Goal: Task Accomplishment & Management: Manage account settings

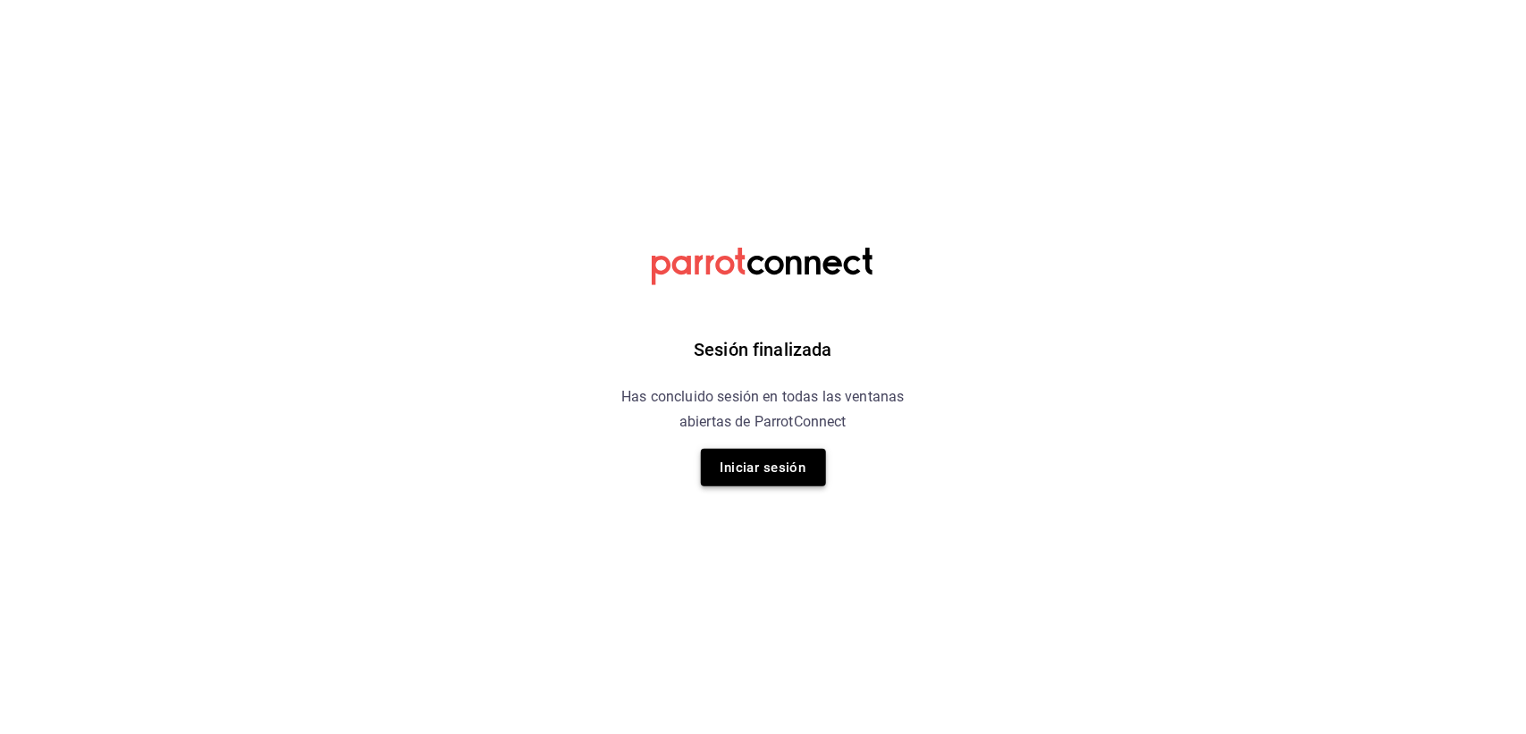
click at [778, 454] on button "Iniciar sesión" at bounding box center [763, 468] width 125 height 38
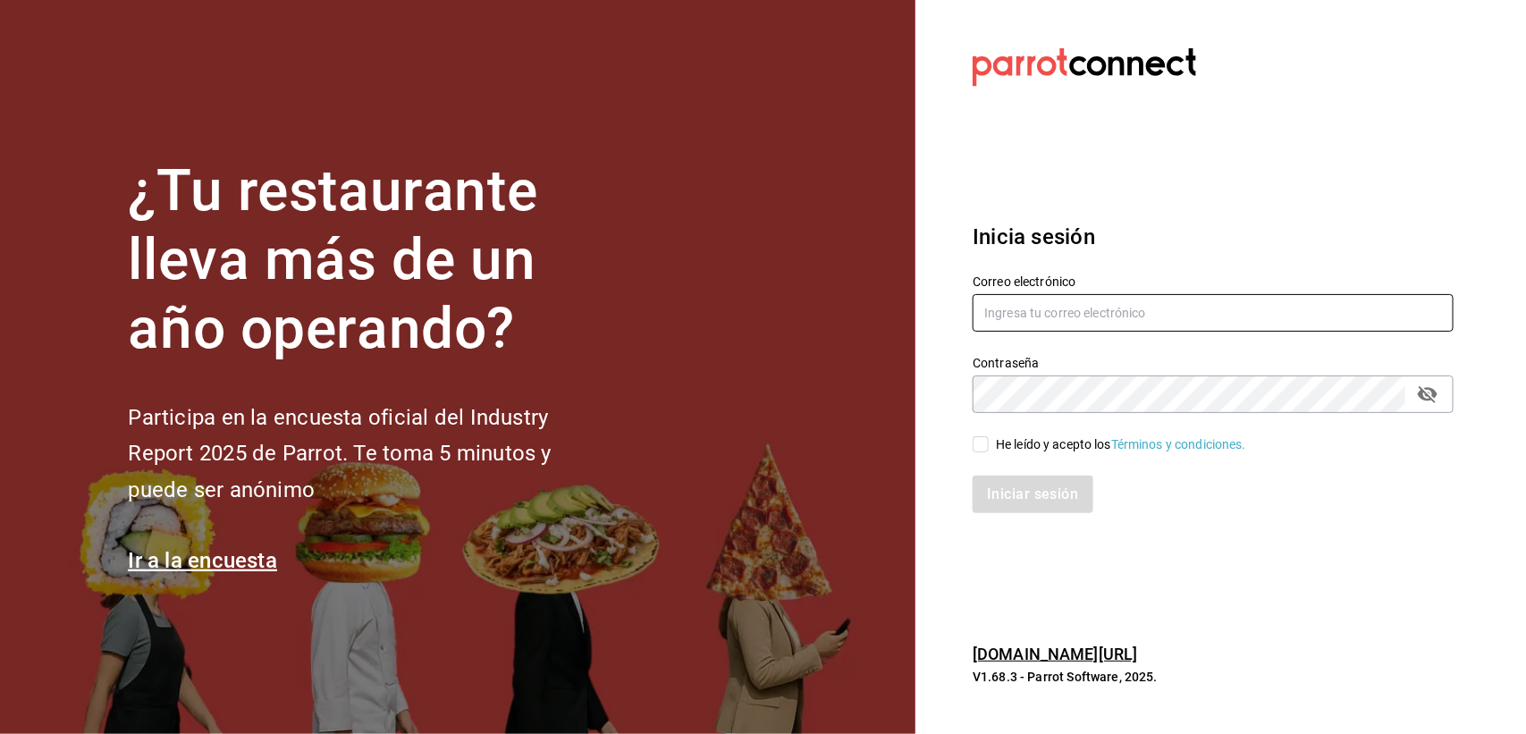
type input "jp@papizzas.com.mx"
click at [971, 447] on div "He leído y acepto los Términos y condiciones." at bounding box center [1202, 433] width 502 height 41
click at [975, 447] on input "He leído y acepto los Términos y condiciones." at bounding box center [980, 444] width 16 height 16
checkbox input "true"
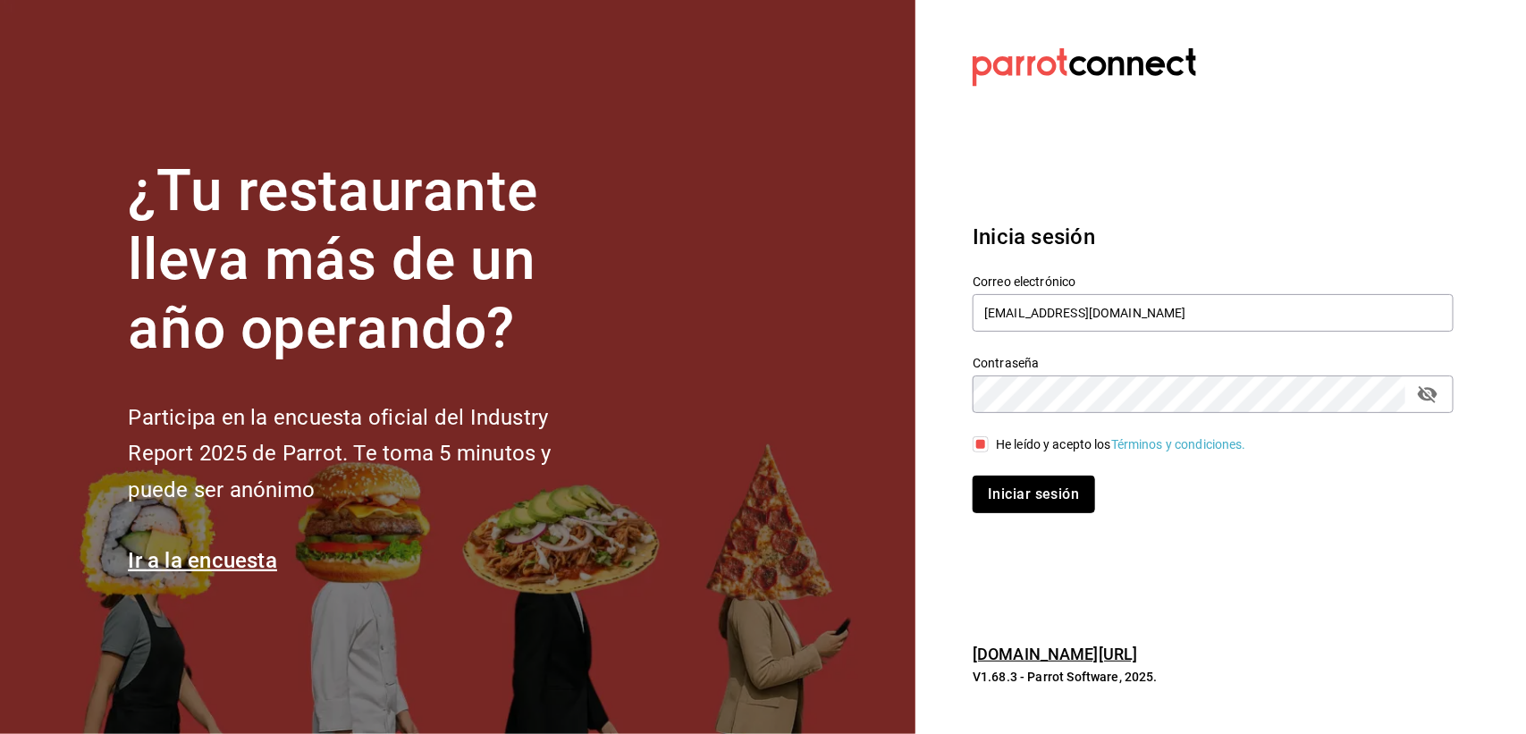
click at [997, 476] on button "Iniciar sesión" at bounding box center [1033, 494] width 122 height 38
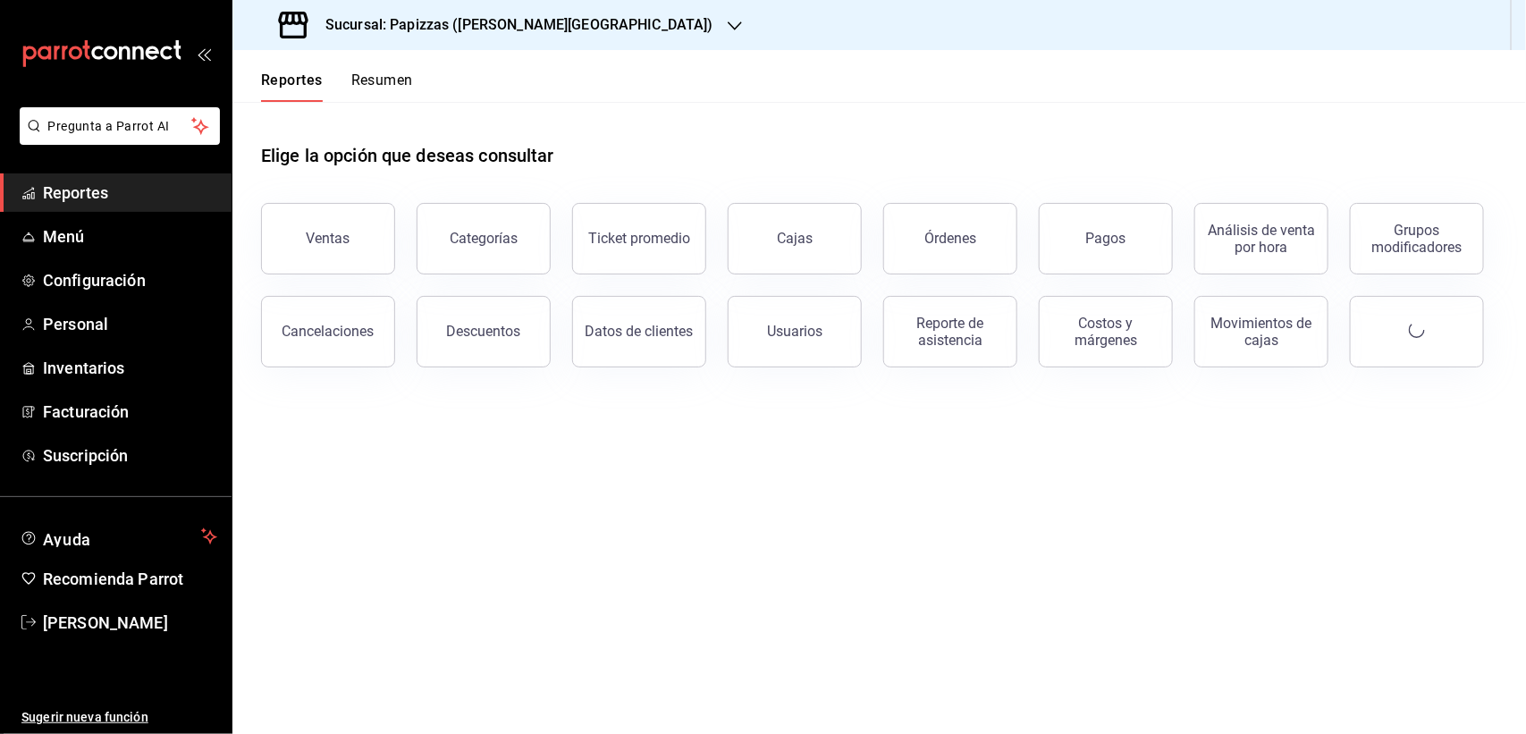
click at [508, 32] on h3 "Sucursal: Papizzas ([PERSON_NAME][GEOGRAPHIC_DATA])" at bounding box center [512, 24] width 402 height 21
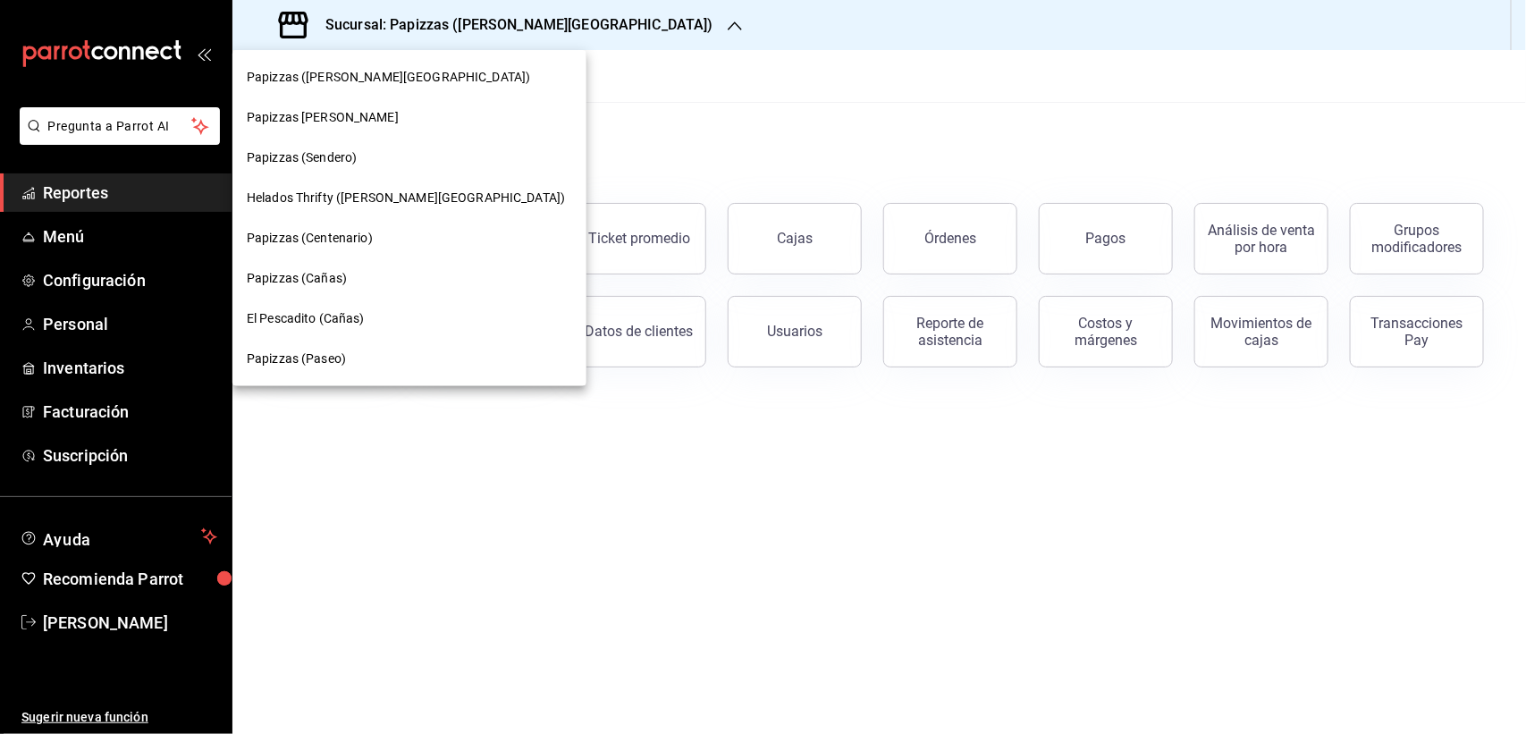
click at [323, 162] on span "Papizzas (Sendero)" at bounding box center [302, 157] width 110 height 19
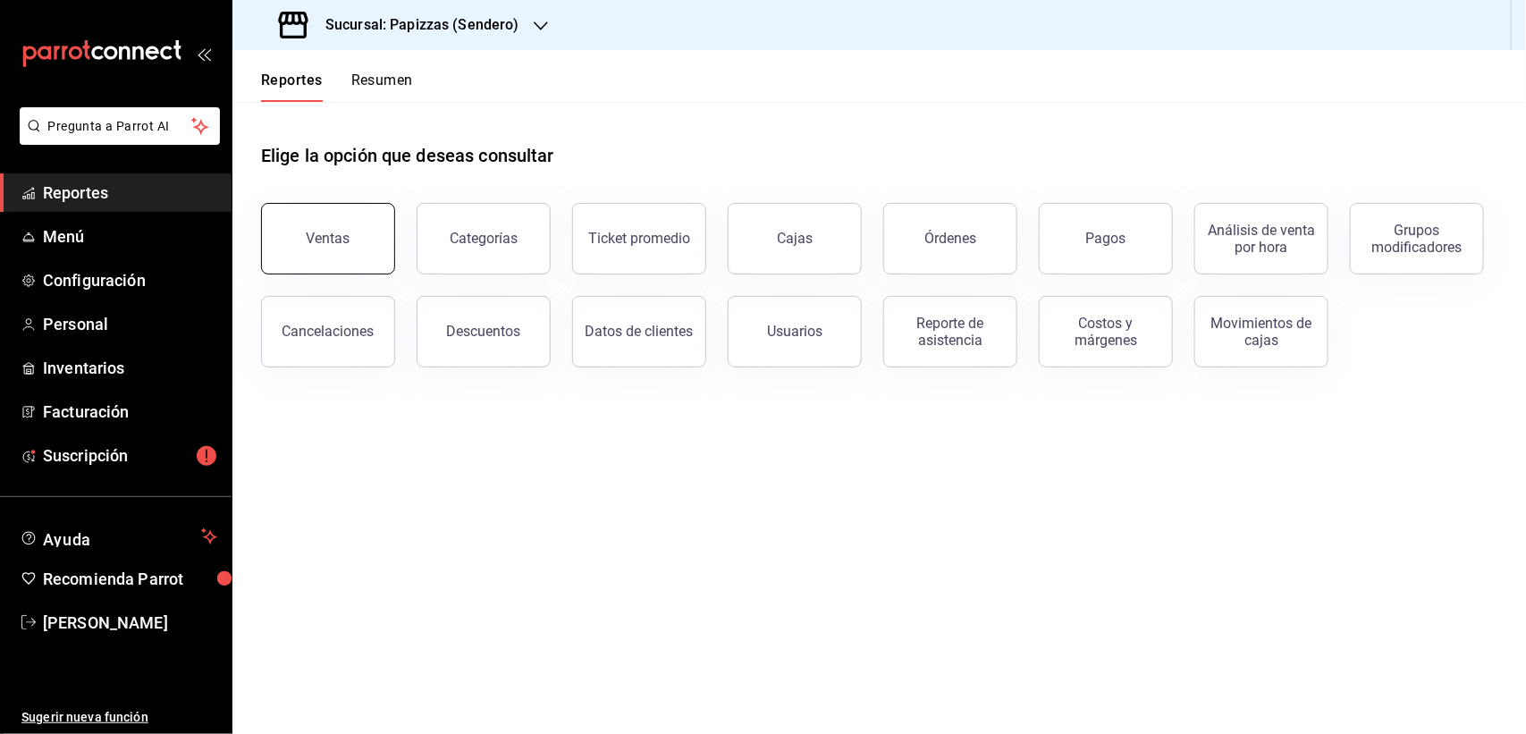
click at [315, 244] on div "Ventas" at bounding box center [329, 238] width 44 height 17
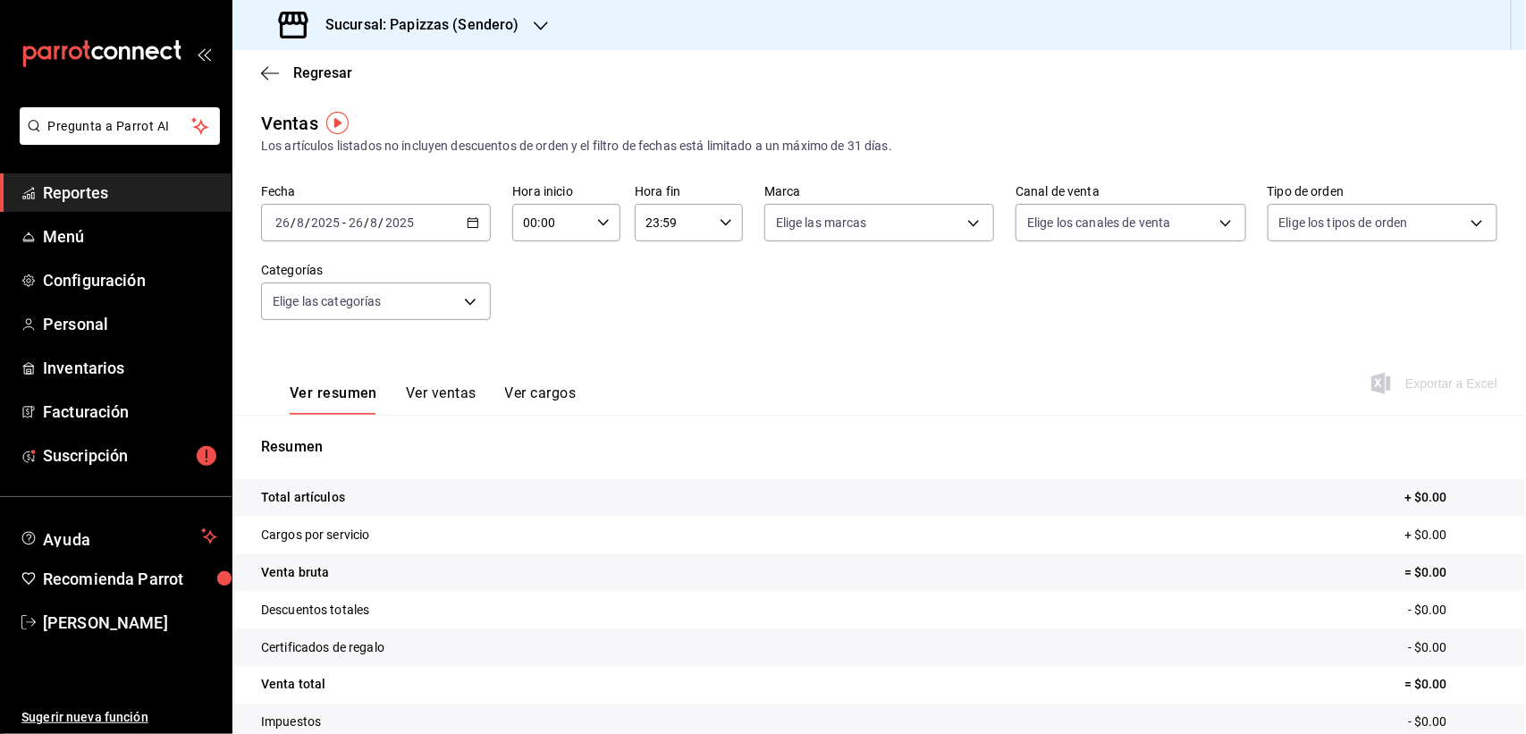
click at [476, 224] on div "[DATE] [DATE] - [DATE] [DATE]" at bounding box center [376, 223] width 230 height 38
click at [332, 407] on li "Mes actual" at bounding box center [345, 397] width 167 height 40
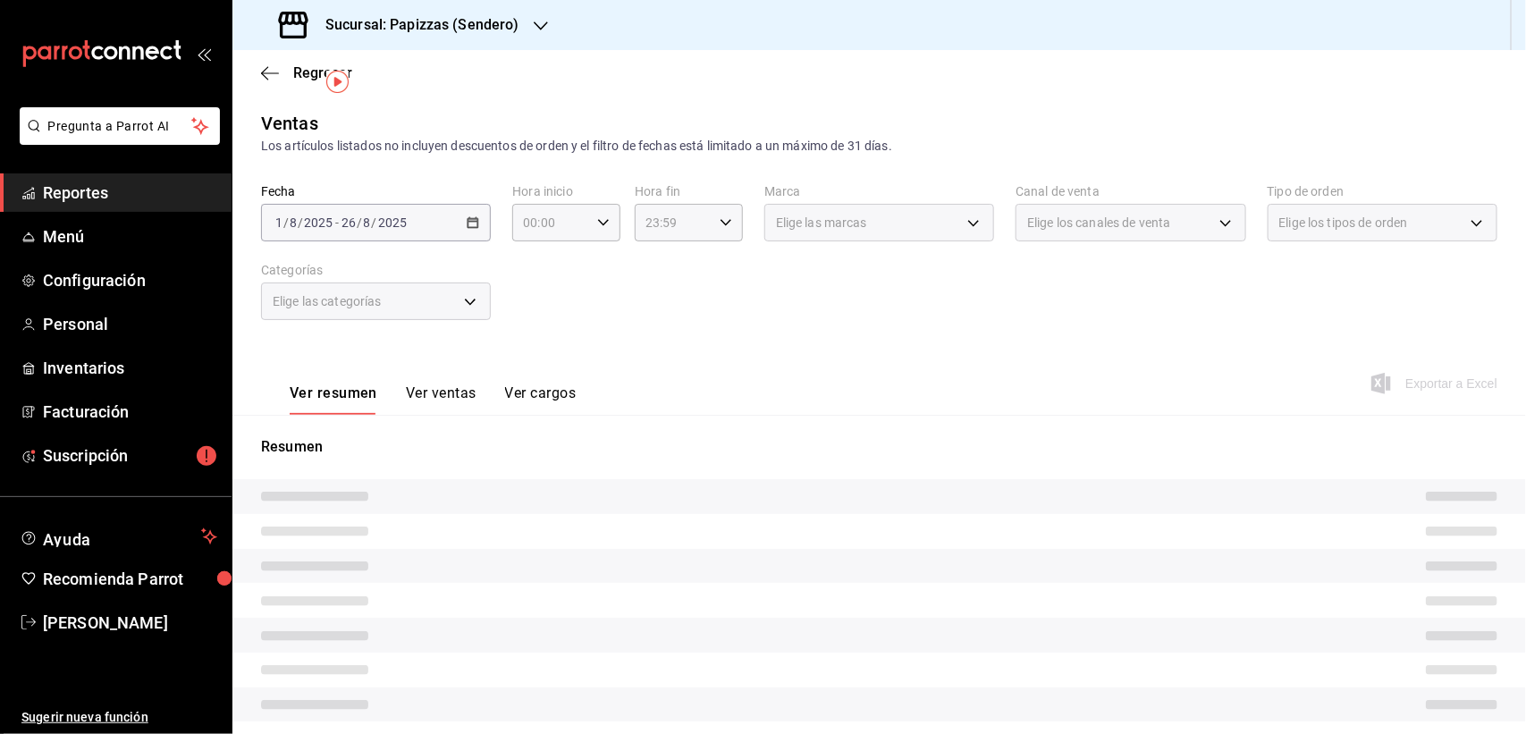
scroll to position [112, 0]
